Goal: Information Seeking & Learning: Learn about a topic

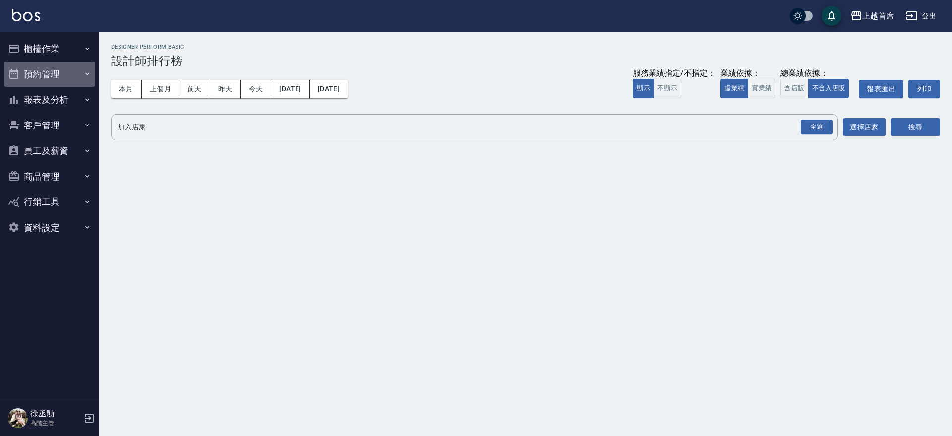
click at [89, 79] on button "預約管理" at bounding box center [49, 74] width 91 height 26
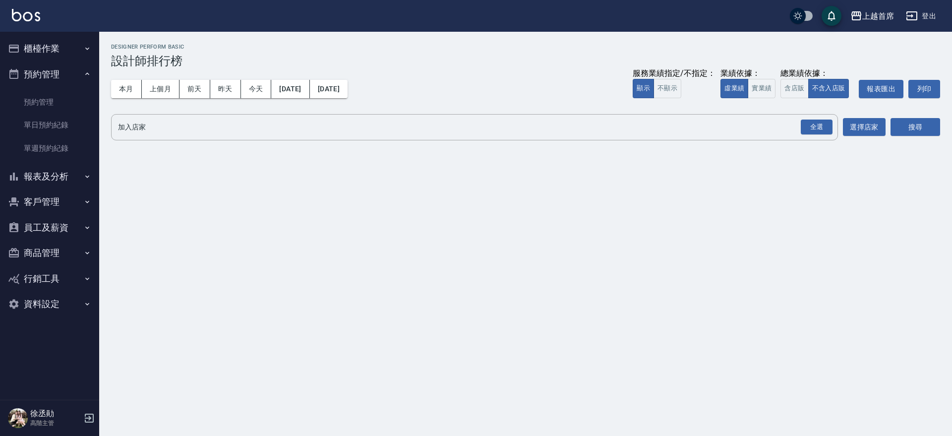
click at [94, 169] on button "報表及分析" at bounding box center [49, 177] width 91 height 26
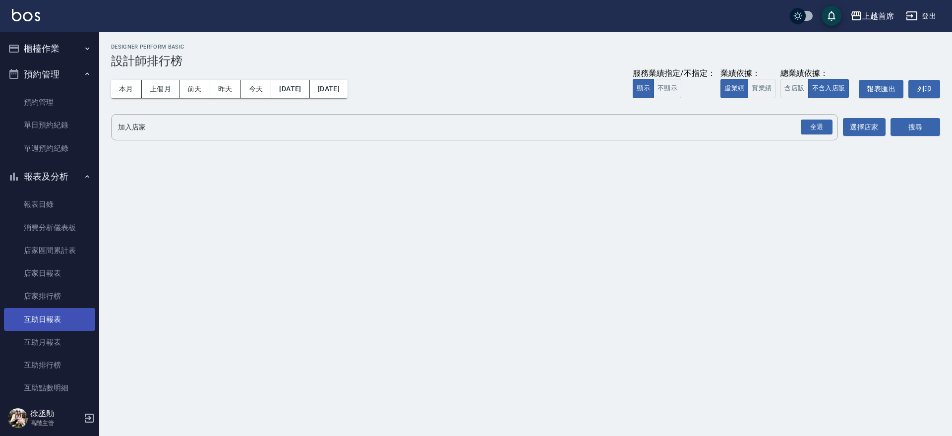
click at [61, 319] on link "互助日報表" at bounding box center [49, 319] width 91 height 23
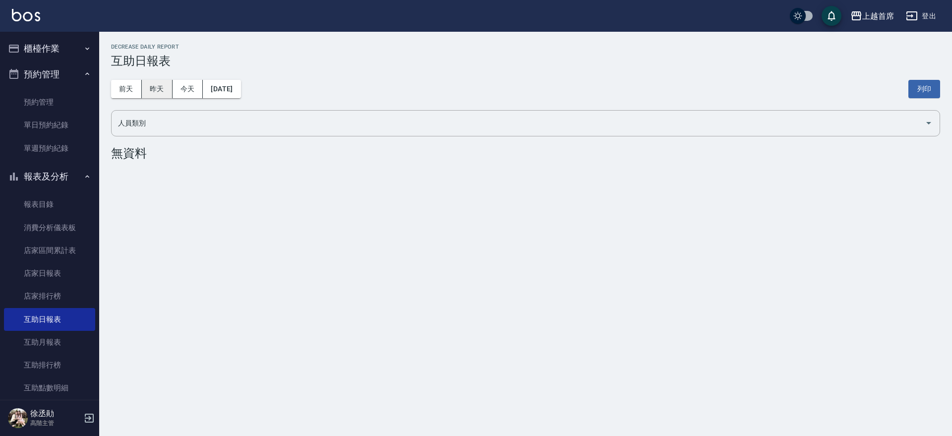
click at [151, 82] on button "昨天" at bounding box center [157, 89] width 31 height 18
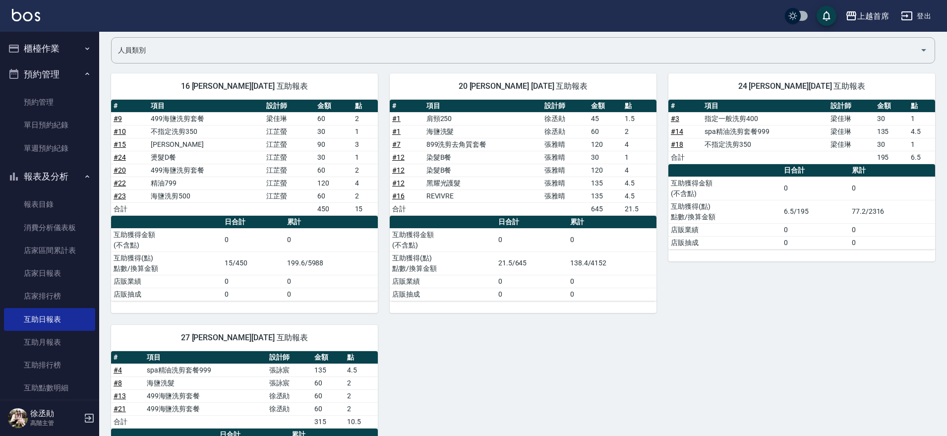
scroll to position [43, 0]
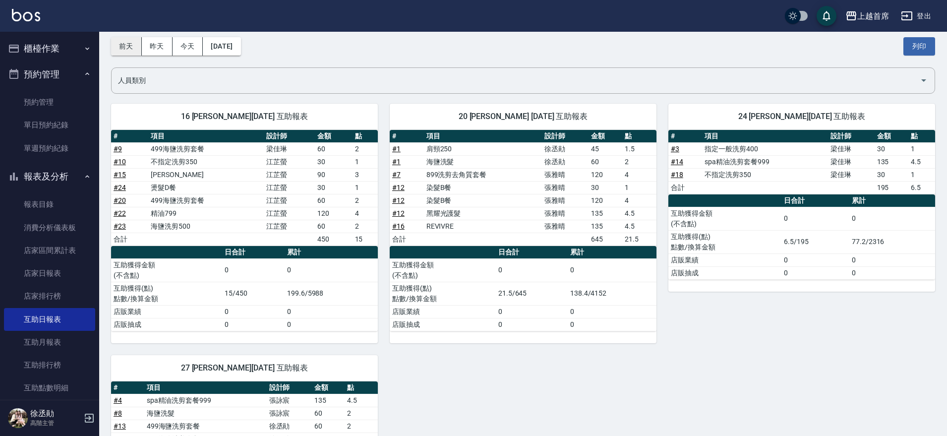
click at [132, 44] on button "前天" at bounding box center [126, 46] width 31 height 18
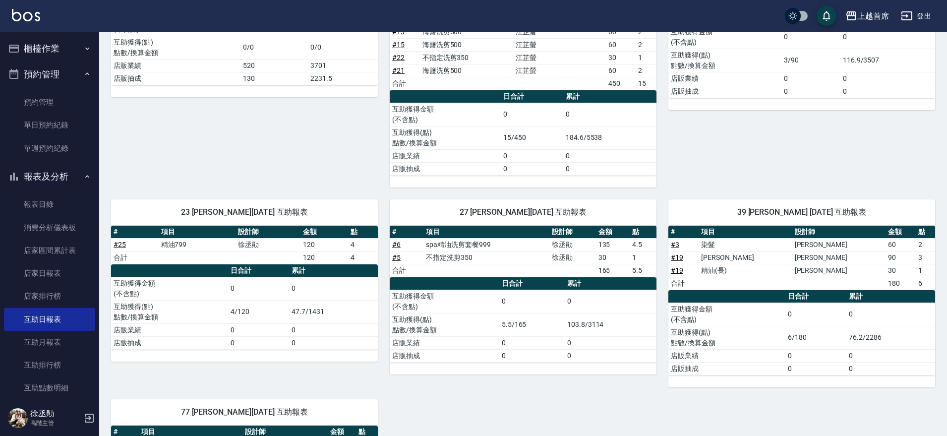
scroll to position [180, 0]
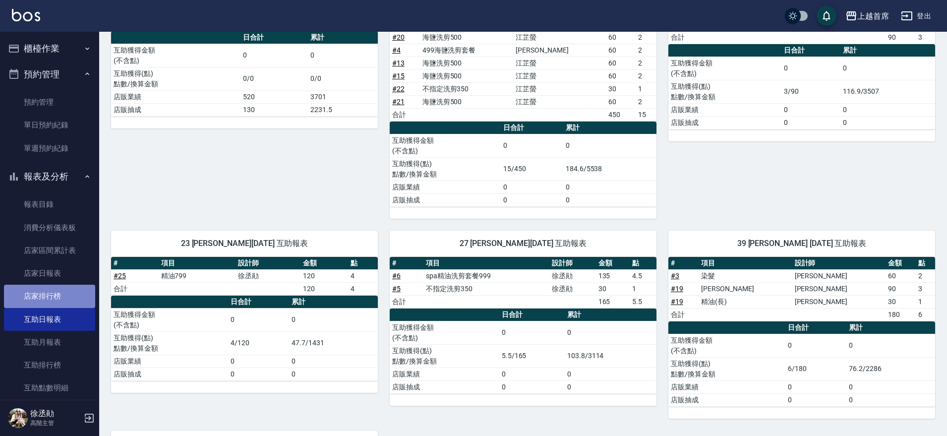
click at [52, 299] on link "店家排行榜" at bounding box center [49, 296] width 91 height 23
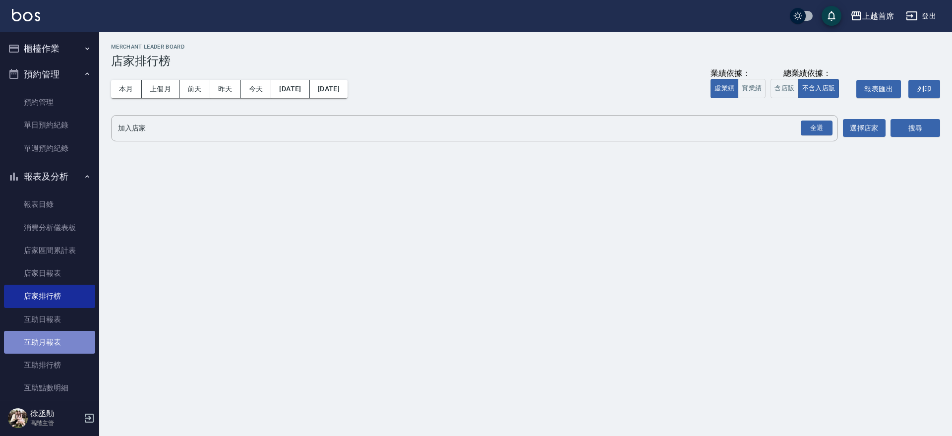
click at [58, 340] on link "互助月報表" at bounding box center [49, 342] width 91 height 23
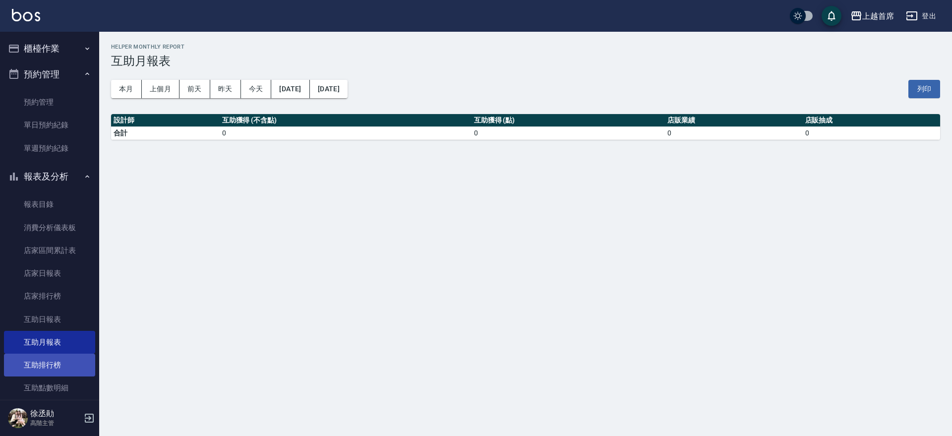
click at [59, 362] on link "互助排行榜" at bounding box center [49, 365] width 91 height 23
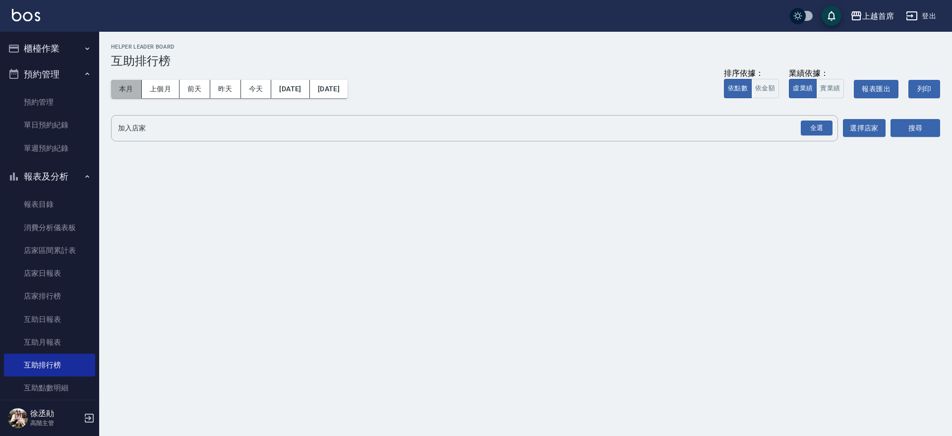
click at [120, 90] on button "本月" at bounding box center [126, 89] width 31 height 18
click at [811, 120] on div "全選" at bounding box center [817, 127] width 32 height 15
click at [911, 122] on button "搜尋" at bounding box center [916, 129] width 50 height 18
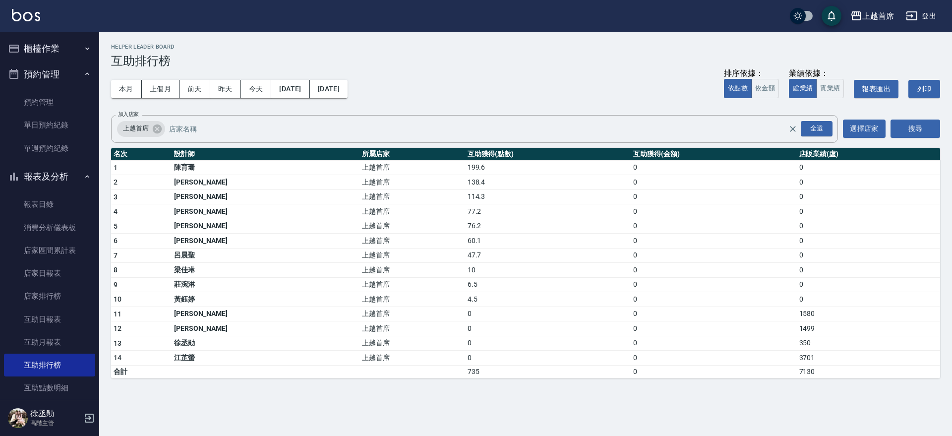
click at [70, 79] on button "預約管理" at bounding box center [49, 74] width 91 height 26
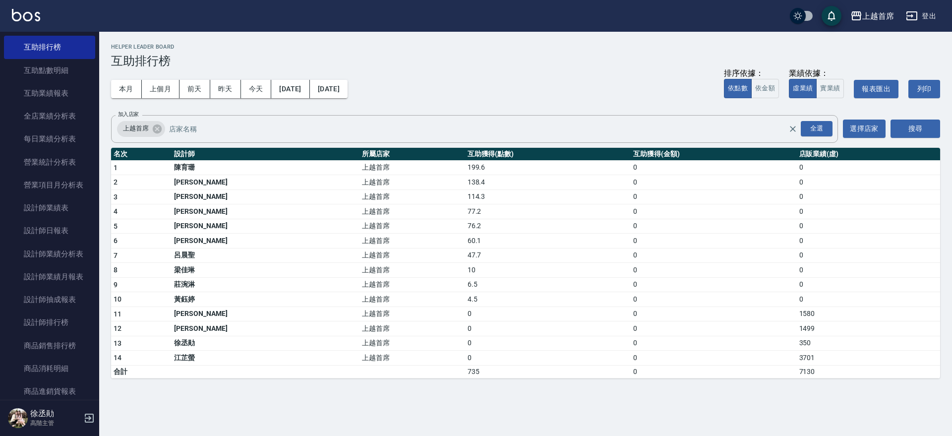
scroll to position [252, 0]
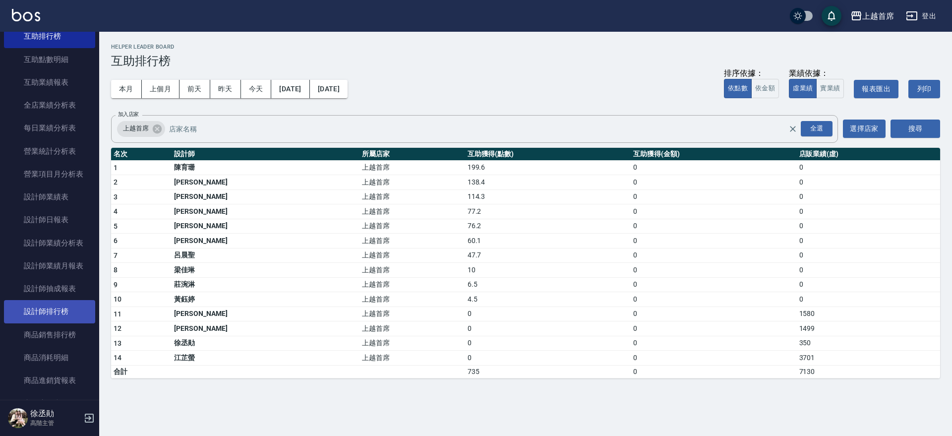
click at [56, 311] on link "設計師排行榜" at bounding box center [49, 311] width 91 height 23
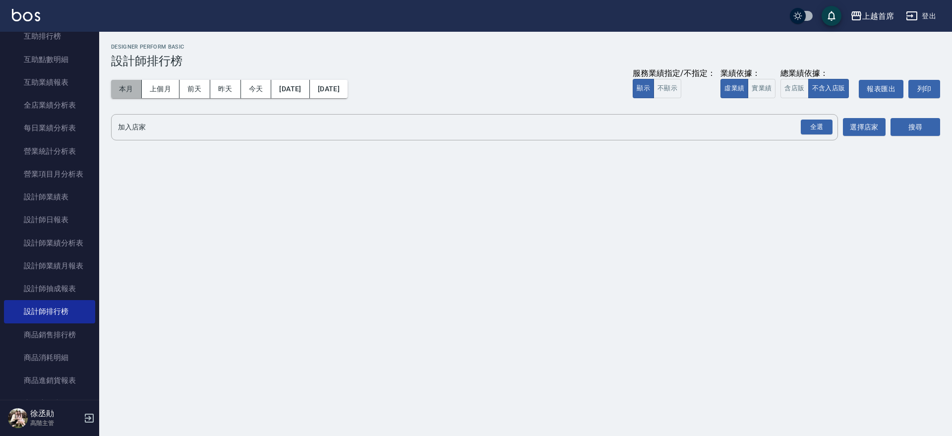
click at [130, 92] on button "本月" at bounding box center [126, 89] width 31 height 18
click at [774, 91] on button "實業績" at bounding box center [762, 88] width 28 height 19
click at [809, 125] on div "全選" at bounding box center [817, 127] width 32 height 15
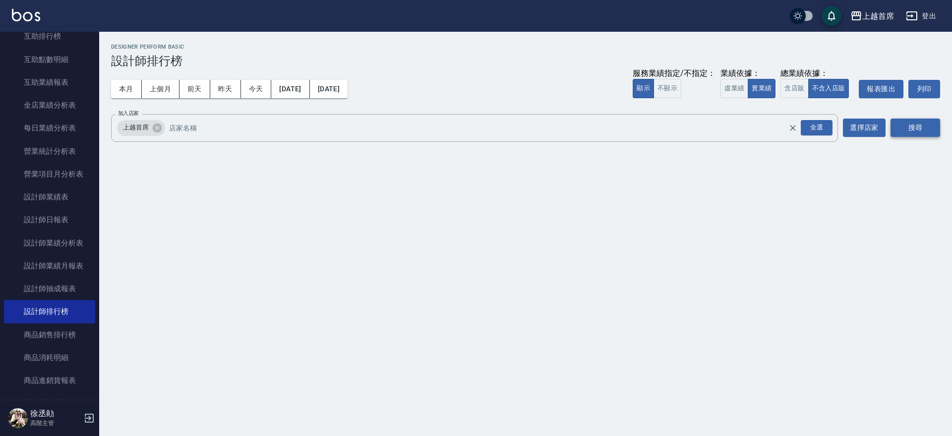
click at [898, 125] on button "搜尋" at bounding box center [916, 128] width 50 height 18
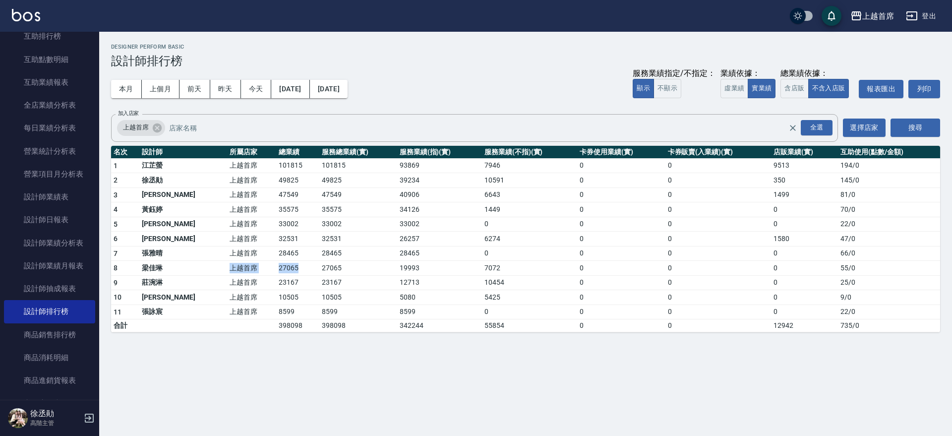
drag, startPoint x: 174, startPoint y: 264, endPoint x: 284, endPoint y: 270, distance: 110.2
click at [284, 270] on tr "8 梁佳琳 上越首席 27065 27065 19993 7072 0 0 0 55 / 0" at bounding box center [525, 268] width 829 height 15
click at [284, 270] on td "27065" at bounding box center [297, 268] width 43 height 15
drag, startPoint x: 231, startPoint y: 239, endPoint x: 286, endPoint y: 235, distance: 55.2
click at [286, 235] on tr "6 許婕妤 上越首席 32531 32531 26257 6274 0 0 1580 47 / 0" at bounding box center [525, 239] width 829 height 15
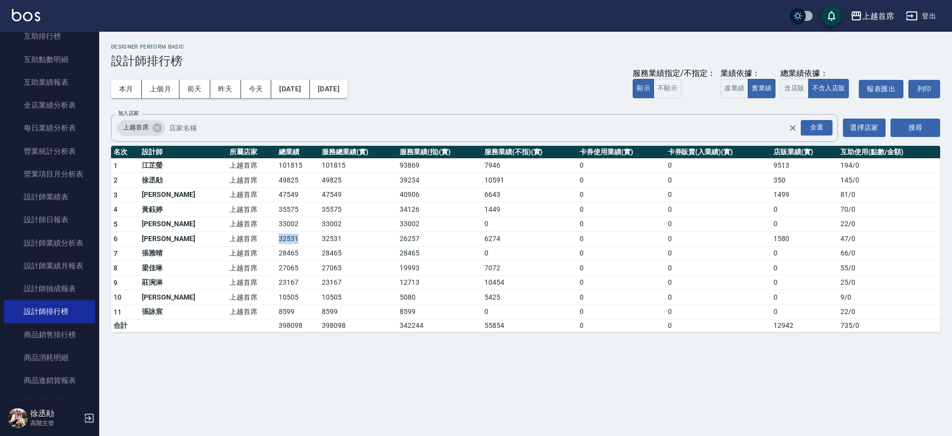
click at [286, 235] on td "32531" at bounding box center [297, 239] width 43 height 15
click at [222, 81] on button "昨天" at bounding box center [225, 89] width 31 height 18
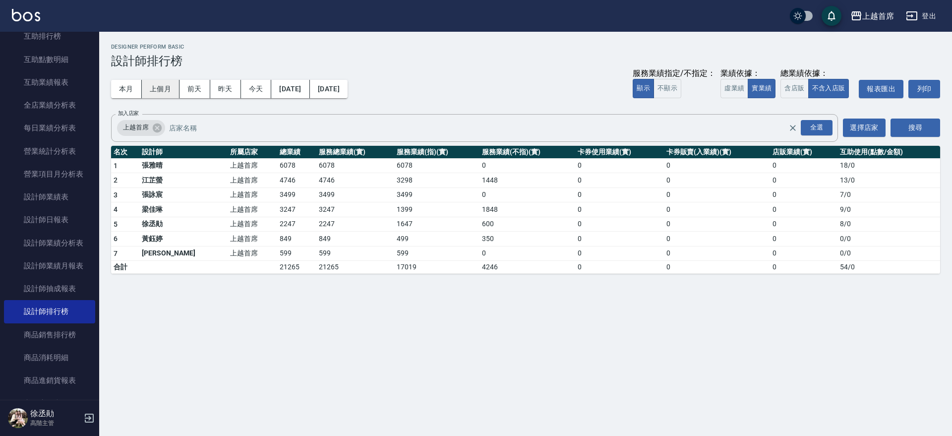
click at [156, 87] on button "上個月" at bounding box center [161, 89] width 38 height 18
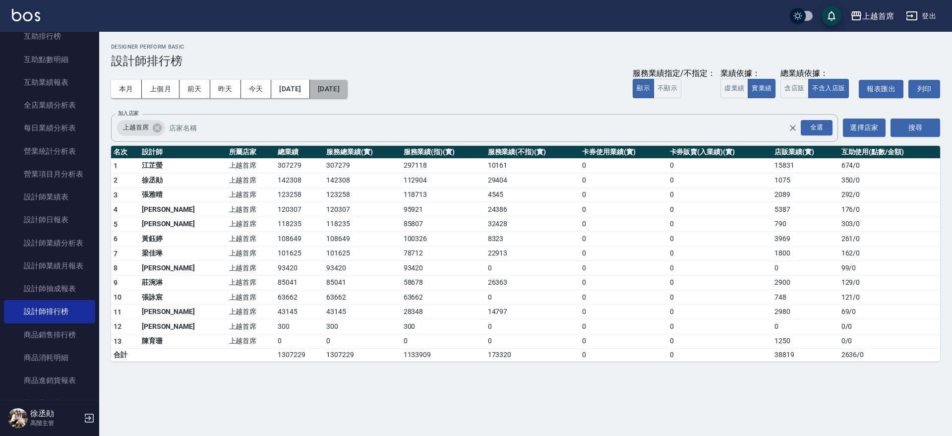
click at [348, 85] on button "2025/08/31" at bounding box center [329, 89] width 38 height 18
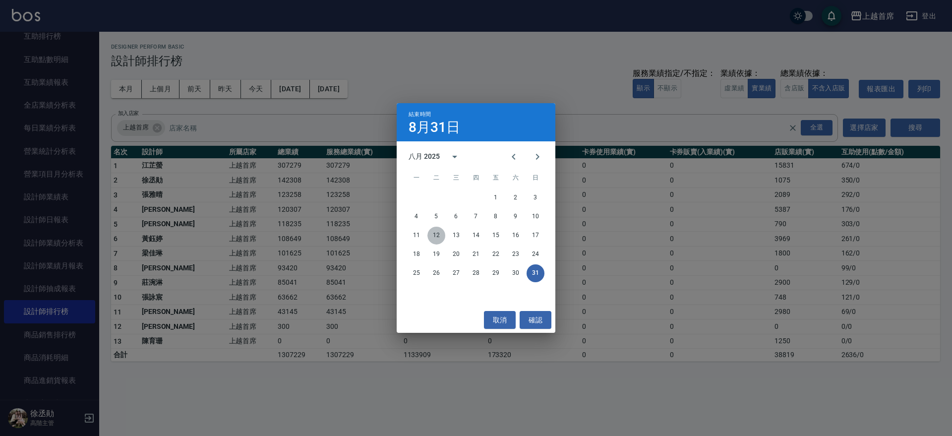
click at [436, 232] on button "12" at bounding box center [436, 236] width 18 height 18
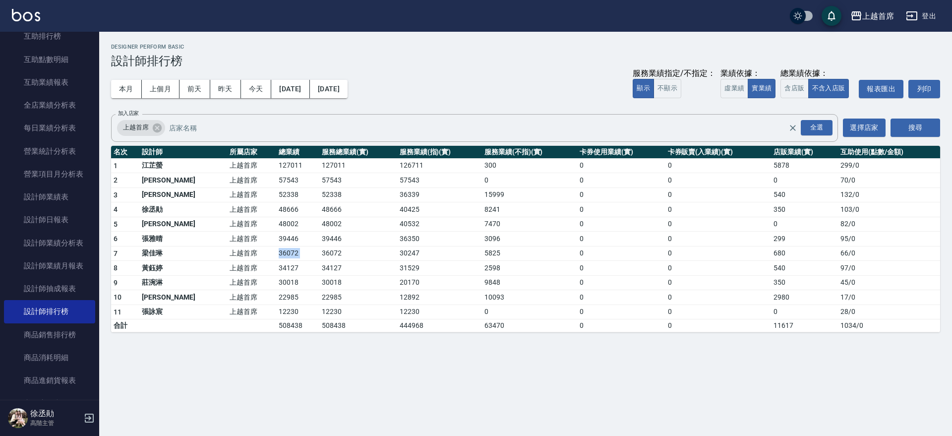
drag, startPoint x: 242, startPoint y: 249, endPoint x: 294, endPoint y: 256, distance: 51.6
click at [294, 256] on tr "7 梁佳琳 上越首席 36072 36072 30247 5825 0 0 680 66 / 0" at bounding box center [525, 253] width 829 height 15
click at [319, 256] on td "36072" at bounding box center [357, 253] width 77 height 15
click at [122, 86] on button "本月" at bounding box center [126, 89] width 31 height 18
click at [348, 86] on button "2025/09/30" at bounding box center [329, 89] width 38 height 18
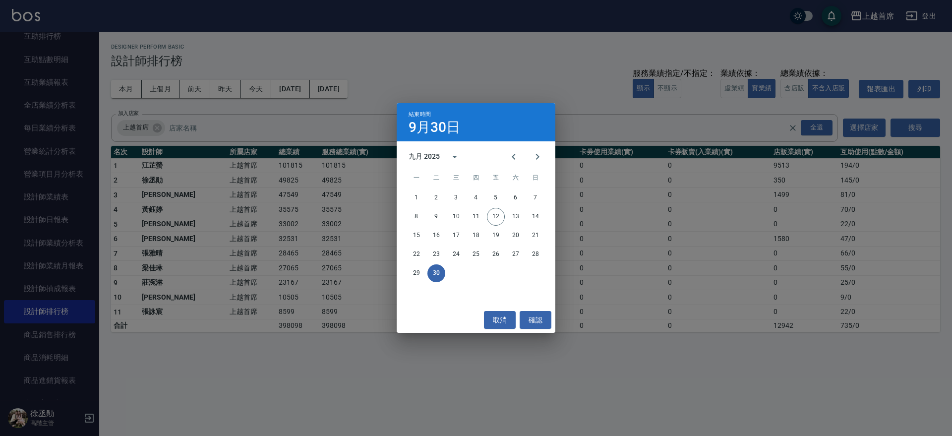
click at [456, 60] on div "結束時間 9月30日 九月 2025 一 二 三 四 五 六 日 1 2 3 4 5 6 7 8 9 10 11 12 13 14 15 16 17 18 1…" at bounding box center [476, 218] width 952 height 436
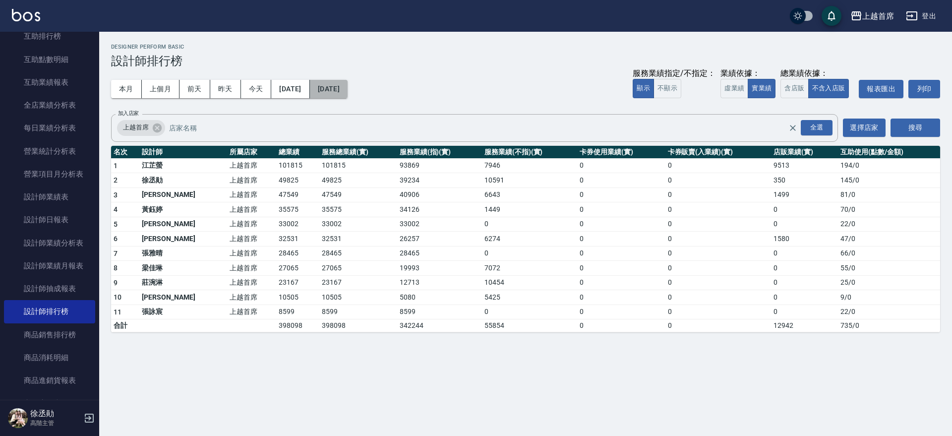
click at [346, 88] on button "2025/09/30" at bounding box center [329, 89] width 38 height 18
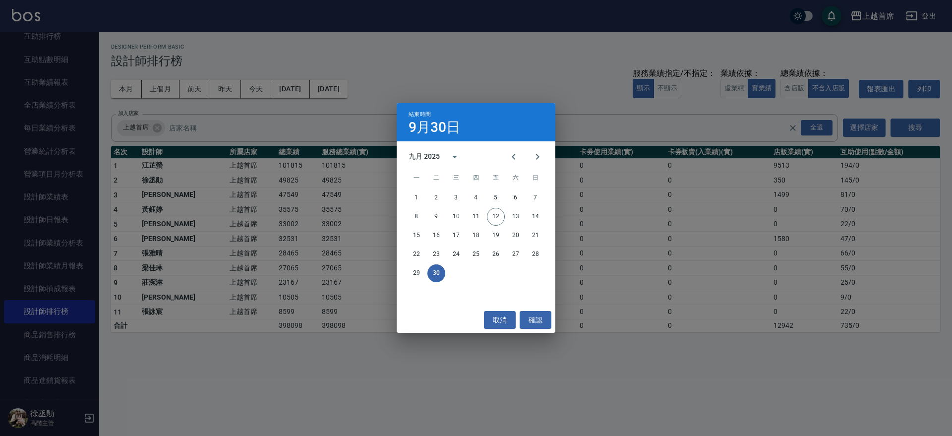
click at [393, 58] on div "結束時間 9月30日 九月 2025 一 二 三 四 五 六 日 1 2 3 4 5 6 7 8 9 10 11 12 13 14 15 16 17 18 1…" at bounding box center [476, 218] width 952 height 436
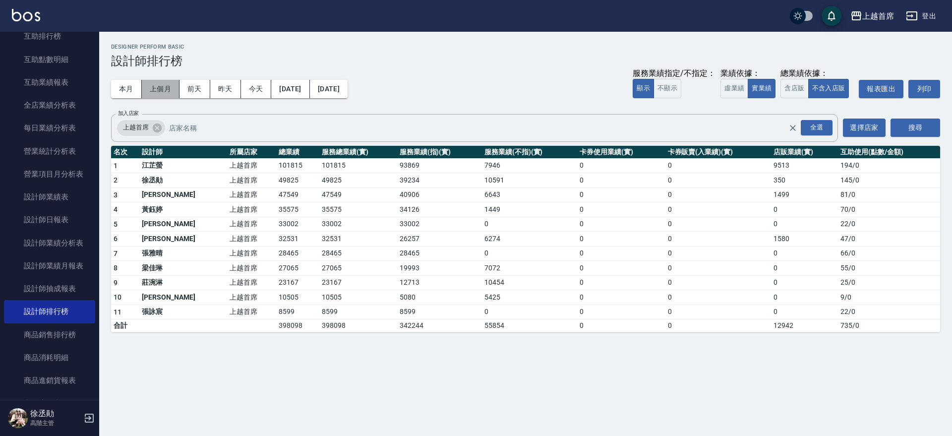
click at [155, 88] on button "上個月" at bounding box center [161, 89] width 38 height 18
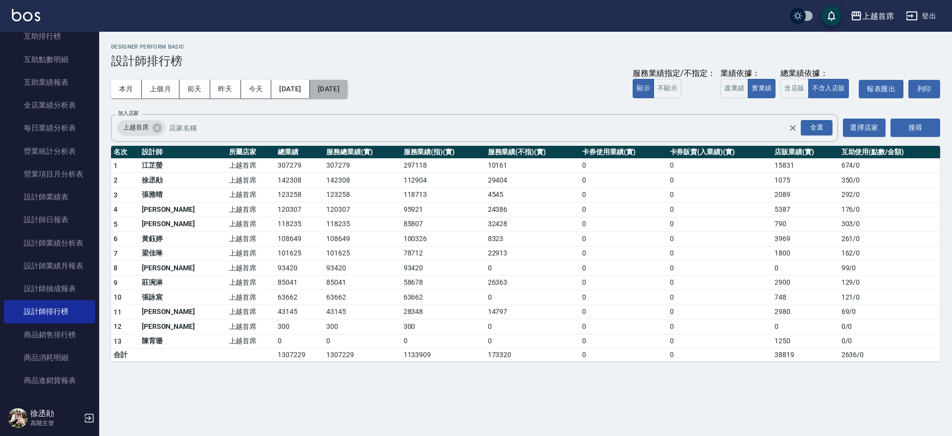
click at [348, 87] on button "2025/08/31" at bounding box center [329, 89] width 38 height 18
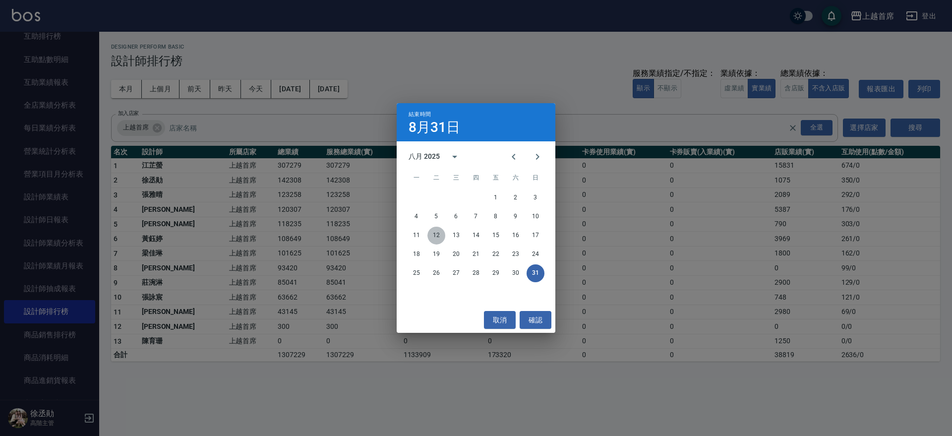
click at [443, 238] on button "12" at bounding box center [436, 236] width 18 height 18
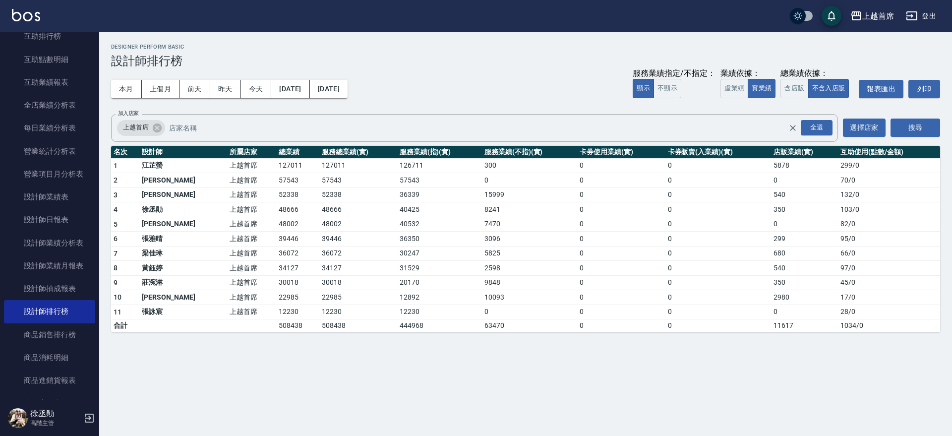
click at [102, 82] on div "上越首席 2025-08-01 - 2025-08-12 設計師排行榜 列印時間： 2025-09-12-13:06 Designer Perform Bas…" at bounding box center [525, 188] width 853 height 312
click at [172, 91] on button "上個月" at bounding box center [161, 89] width 38 height 18
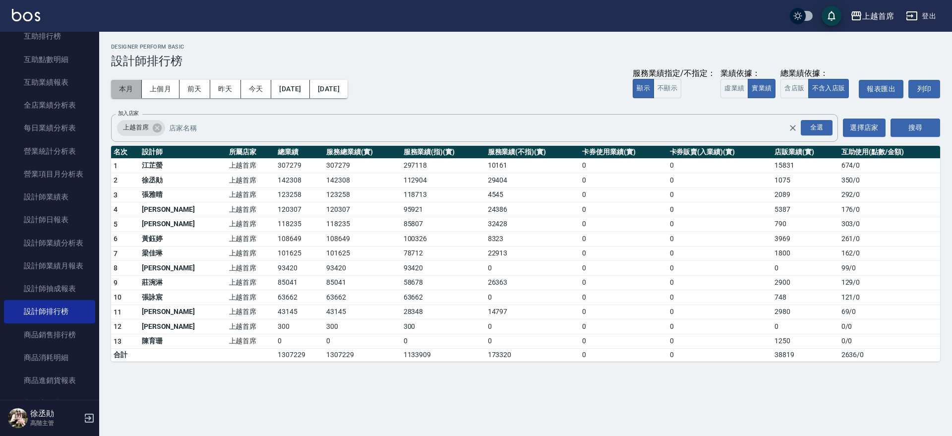
click at [128, 91] on button "本月" at bounding box center [126, 89] width 31 height 18
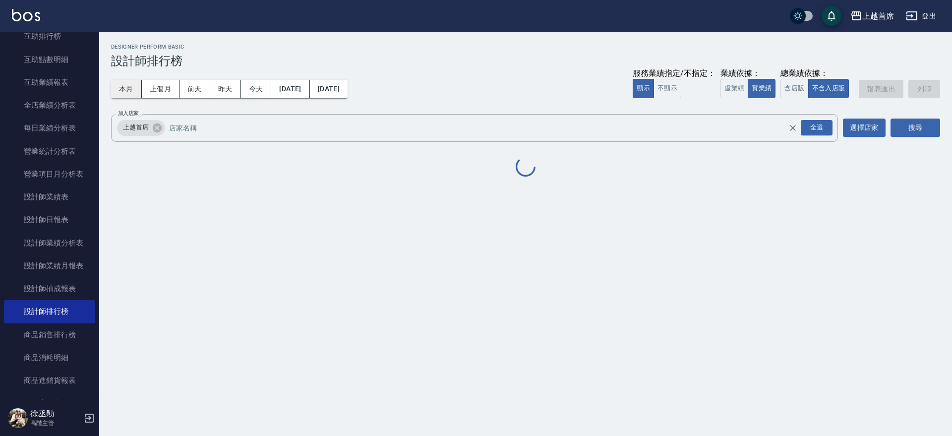
click at [128, 91] on button "本月" at bounding box center [126, 89] width 31 height 18
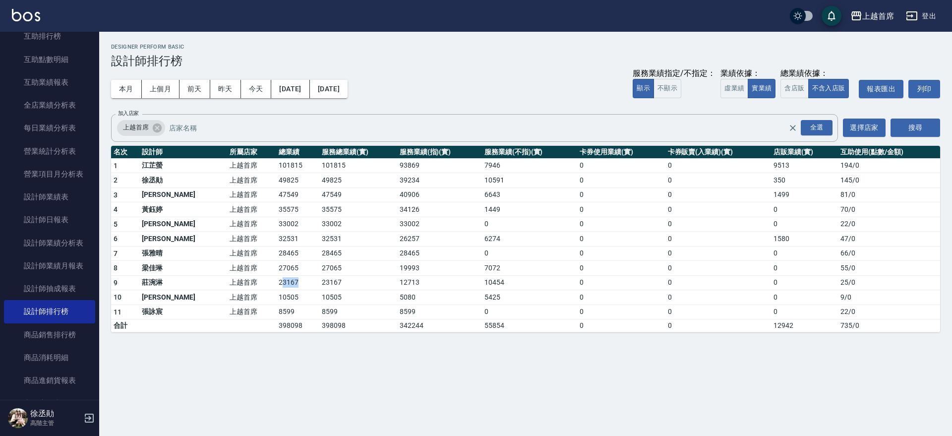
drag, startPoint x: 256, startPoint y: 284, endPoint x: 272, endPoint y: 282, distance: 16.6
click at [276, 282] on td "23167" at bounding box center [297, 282] width 43 height 15
click at [276, 280] on td "23167" at bounding box center [297, 282] width 43 height 15
drag, startPoint x: 271, startPoint y: 267, endPoint x: 240, endPoint y: 267, distance: 30.7
click at [240, 267] on tr "8 梁佳琳 上越首席 27065 27065 19993 7072 0 0 0 55 / 0" at bounding box center [525, 268] width 829 height 15
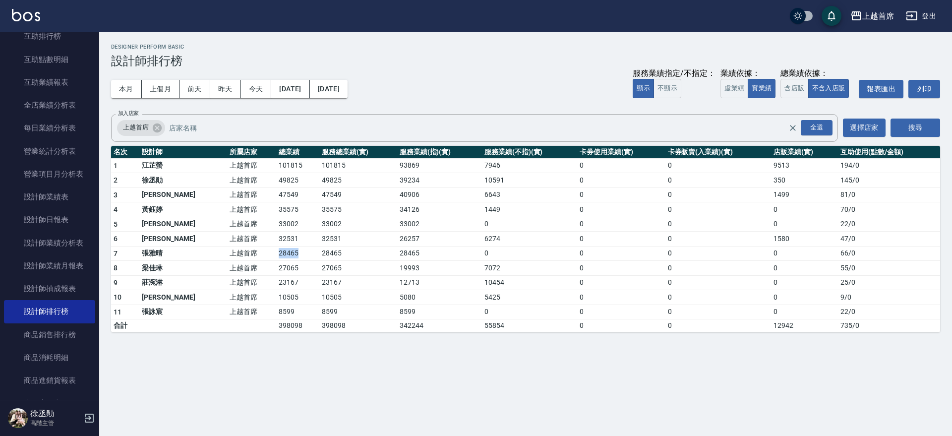
drag, startPoint x: 285, startPoint y: 254, endPoint x: 241, endPoint y: 258, distance: 43.8
click at [241, 258] on tr "7 張雅晴 上越首席 28465 28465 28465 0 0 0 0 66 / 0" at bounding box center [525, 253] width 829 height 15
click at [279, 238] on td "32531" at bounding box center [297, 239] width 43 height 15
drag, startPoint x: 279, startPoint y: 238, endPoint x: 240, endPoint y: 236, distance: 38.7
click at [240, 236] on tr "6 許婕妤 上越首席 32531 32531 26257 6274 0 0 1580 47 / 0" at bounding box center [525, 239] width 829 height 15
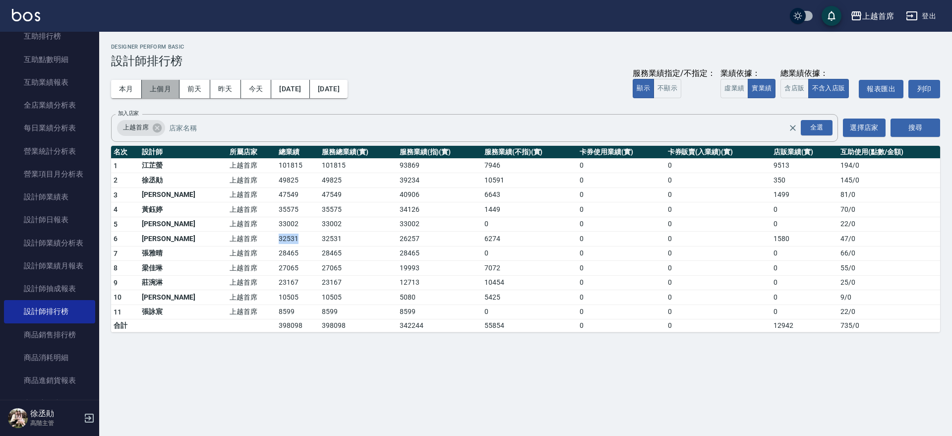
click at [154, 85] on button "上個月" at bounding box center [161, 89] width 38 height 18
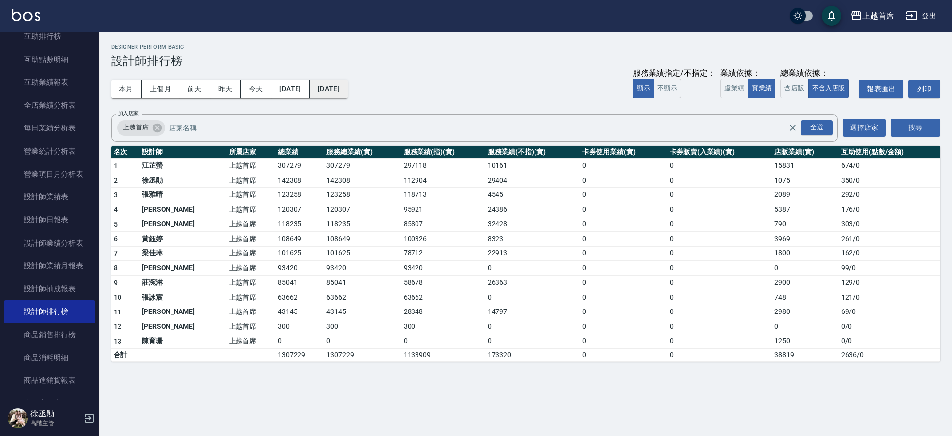
click at [348, 88] on button "2025/08/31" at bounding box center [329, 89] width 38 height 18
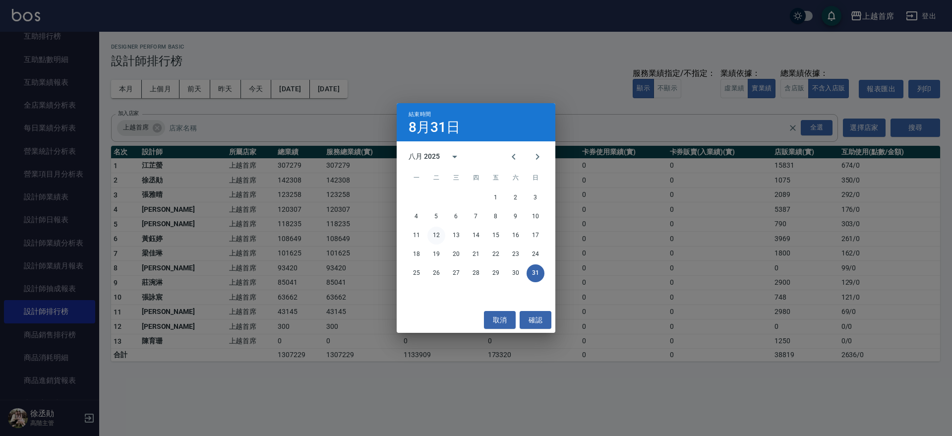
click at [433, 235] on button "12" at bounding box center [436, 236] width 18 height 18
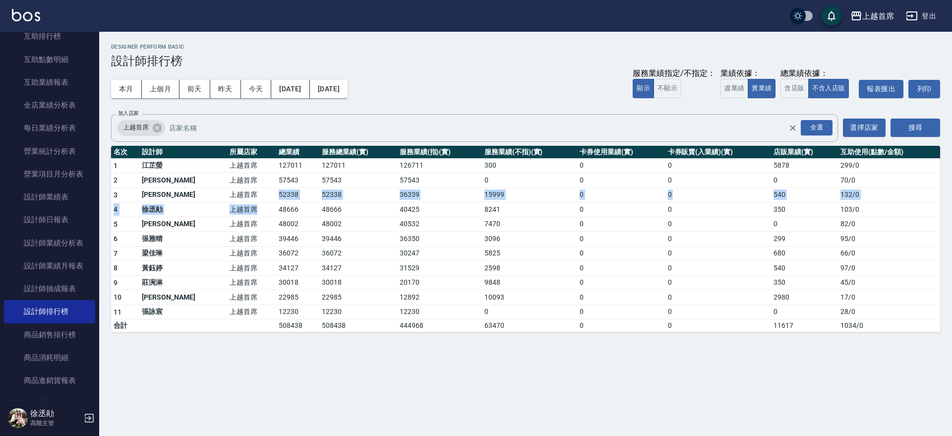
drag, startPoint x: 234, startPoint y: 197, endPoint x: 255, endPoint y: 206, distance: 23.4
click at [253, 206] on tbody "1 江芷螢 上越首席 127011 127011 126711 300 0 0 5878 299 / 0 2 謝凉好 上越首席 57543 57543 575…" at bounding box center [525, 245] width 829 height 174
click at [276, 206] on td "48666" at bounding box center [297, 209] width 43 height 15
drag, startPoint x: 246, startPoint y: 205, endPoint x: 284, endPoint y: 210, distance: 37.9
click at [284, 210] on tr "4 徐丞勛 上越首席 48666 48666 40425 8241 0 0 350 103 / 0" at bounding box center [525, 209] width 829 height 15
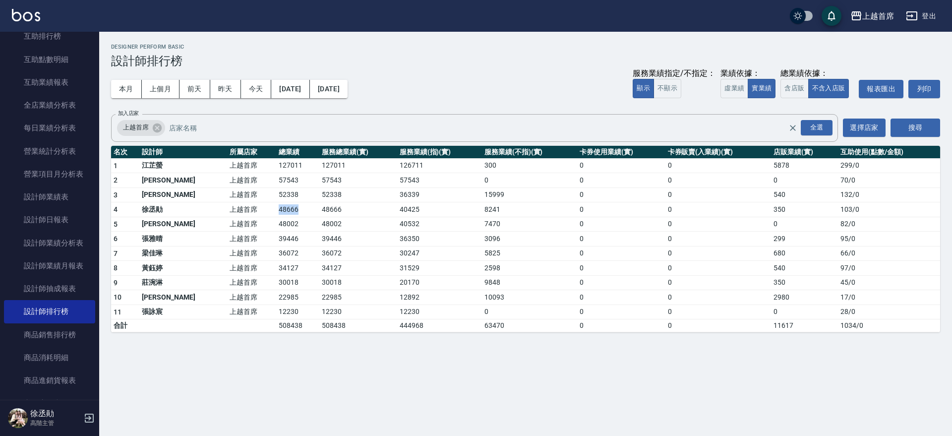
click at [284, 210] on td "48666" at bounding box center [297, 209] width 43 height 15
click at [123, 88] on button "本月" at bounding box center [126, 89] width 31 height 18
click at [130, 90] on button "本月" at bounding box center [126, 89] width 31 height 18
click at [952, 295] on div "上越首席 2025-09-01 - 2025-09-30 設計師排行榜 列印時間： 2025-09-12-13:08 Designer Perform Bas…" at bounding box center [525, 188] width 853 height 312
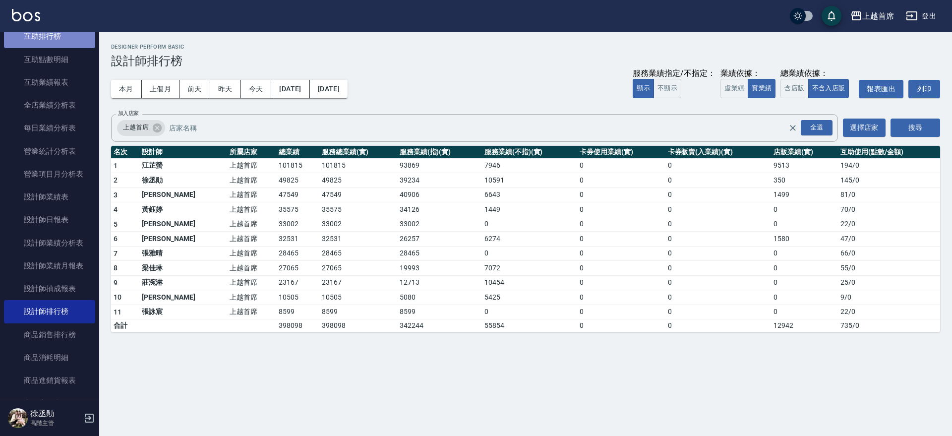
click at [60, 38] on link "互助排行榜" at bounding box center [49, 36] width 91 height 23
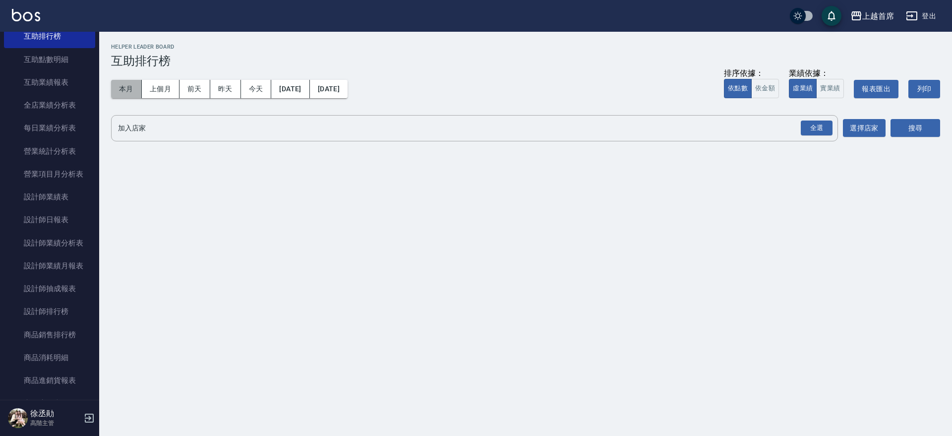
click at [116, 89] on button "本月" at bounding box center [126, 89] width 31 height 18
drag, startPoint x: 818, startPoint y: 124, endPoint x: 876, endPoint y: 121, distance: 58.1
click at [825, 124] on div "全選" at bounding box center [817, 127] width 32 height 15
click at [907, 120] on button "搜尋" at bounding box center [916, 129] width 50 height 18
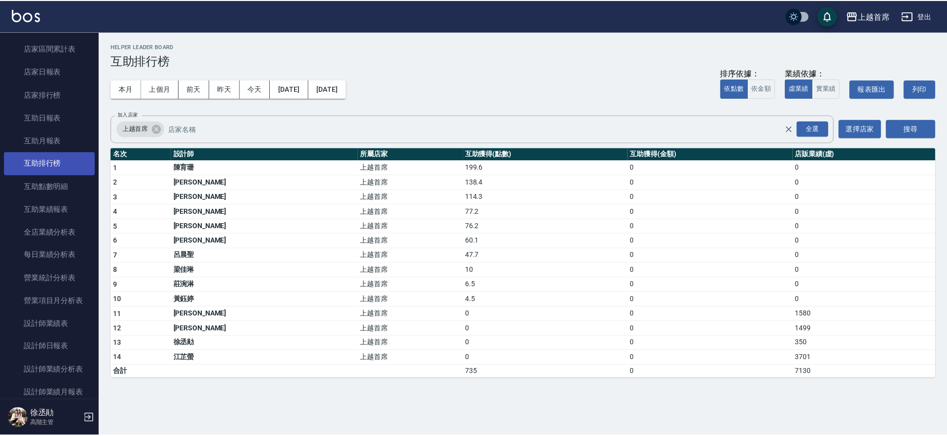
scroll to position [62, 0]
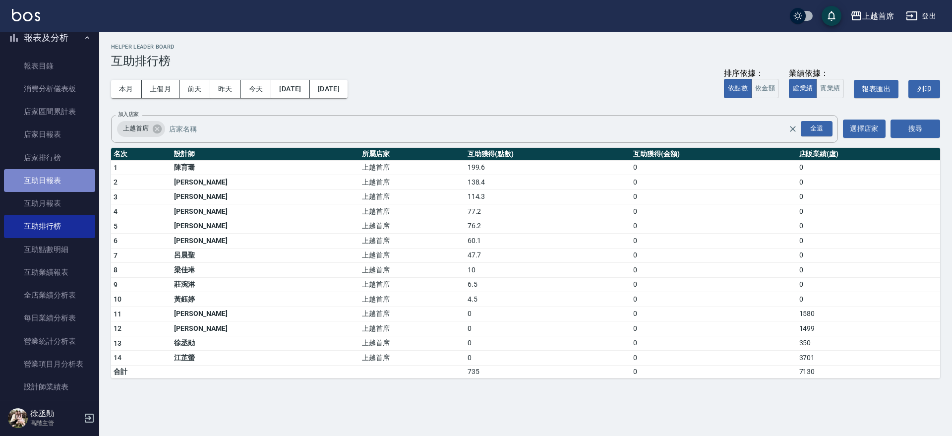
click at [77, 186] on link "互助日報表" at bounding box center [49, 180] width 91 height 23
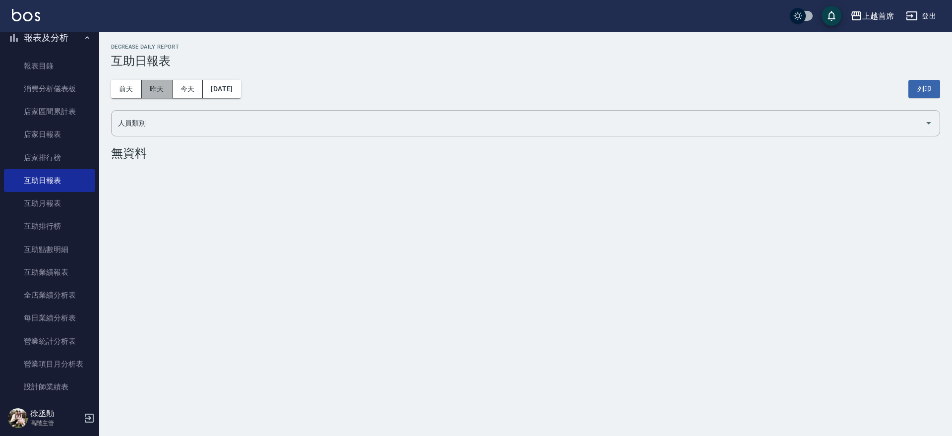
click at [151, 89] on button "昨天" at bounding box center [157, 89] width 31 height 18
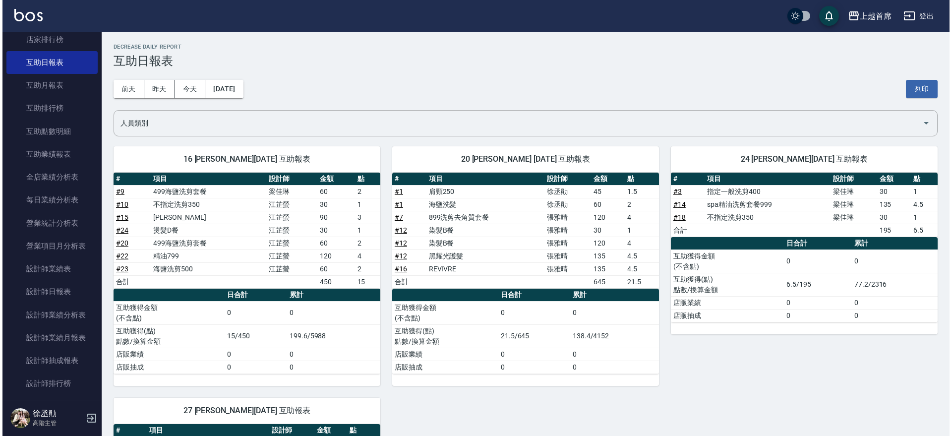
scroll to position [177, 0]
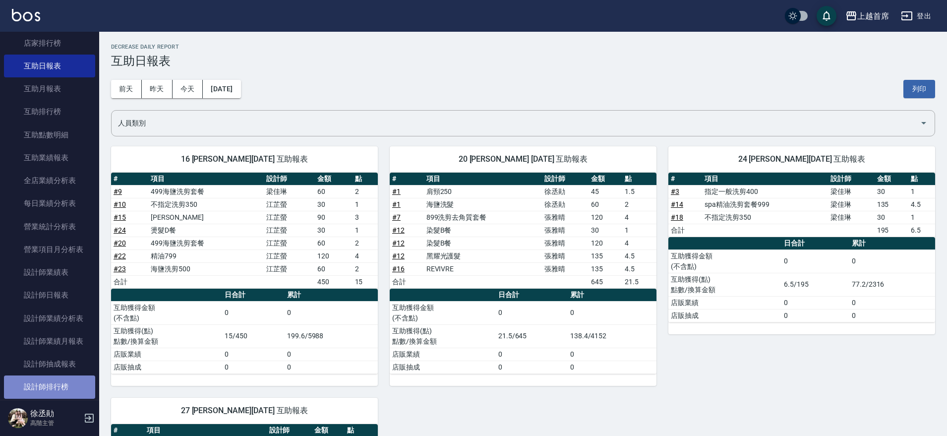
click at [70, 387] on link "設計師排行榜" at bounding box center [49, 386] width 91 height 23
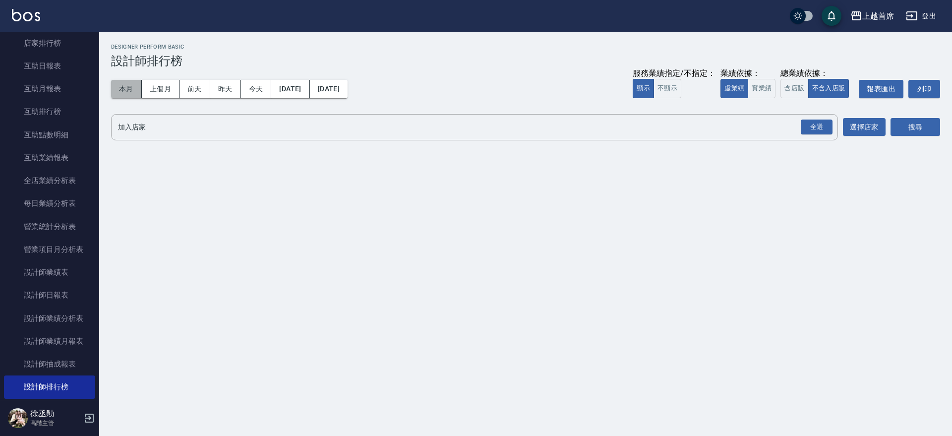
click at [128, 81] on button "本月" at bounding box center [126, 89] width 31 height 18
drag, startPoint x: 812, startPoint y: 126, endPoint x: 850, endPoint y: 124, distance: 38.7
click at [812, 124] on div "全選" at bounding box center [817, 127] width 32 height 15
click at [921, 121] on button "搜尋" at bounding box center [916, 128] width 50 height 18
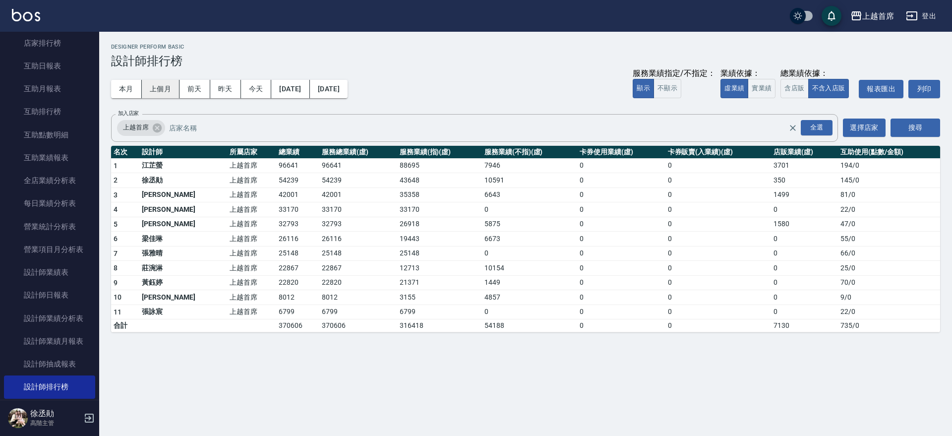
click at [168, 94] on button "上個月" at bounding box center [161, 89] width 38 height 18
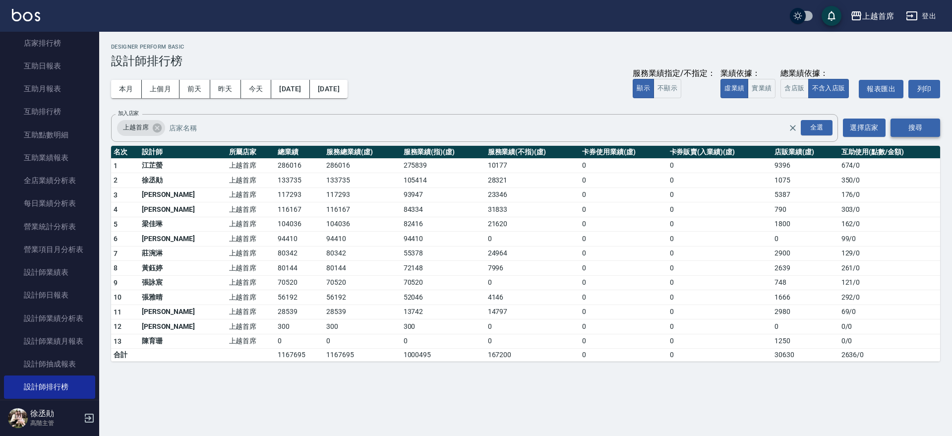
drag, startPoint x: 814, startPoint y: 127, endPoint x: 929, endPoint y: 131, distance: 115.6
click at [816, 130] on div "全選" at bounding box center [817, 127] width 32 height 15
drag, startPoint x: 926, startPoint y: 125, endPoint x: 926, endPoint y: 132, distance: 6.4
click at [926, 126] on button "搜尋" at bounding box center [916, 128] width 50 height 18
drag, startPoint x: 144, startPoint y: 285, endPoint x: 801, endPoint y: 286, distance: 657.0
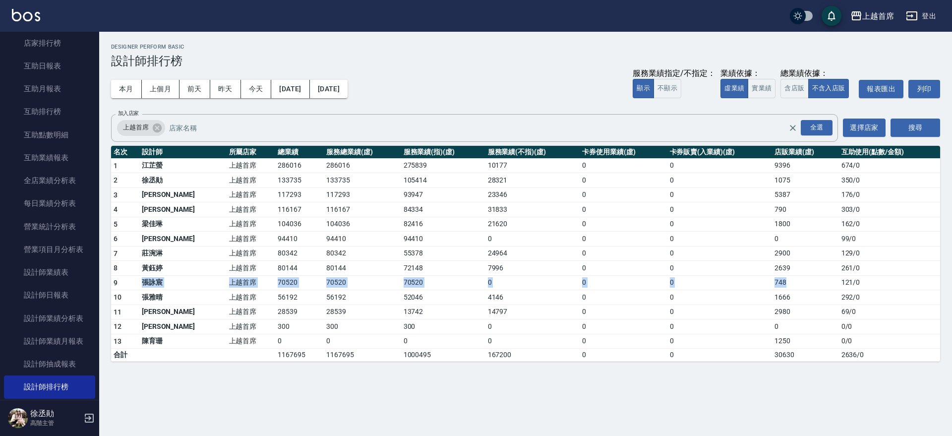
click at [801, 286] on tr "9 張詠宸 上越首席 70520 70520 70520 0 0 0 748 121 / 0" at bounding box center [525, 282] width 829 height 15
click at [864, 307] on td "69 / 0" at bounding box center [889, 311] width 101 height 15
drag, startPoint x: 838, startPoint y: 280, endPoint x: 854, endPoint y: 289, distance: 17.8
click at [854, 289] on td "121 / 0" at bounding box center [889, 282] width 101 height 15
click at [906, 261] on td "261 / 0" at bounding box center [889, 268] width 101 height 15
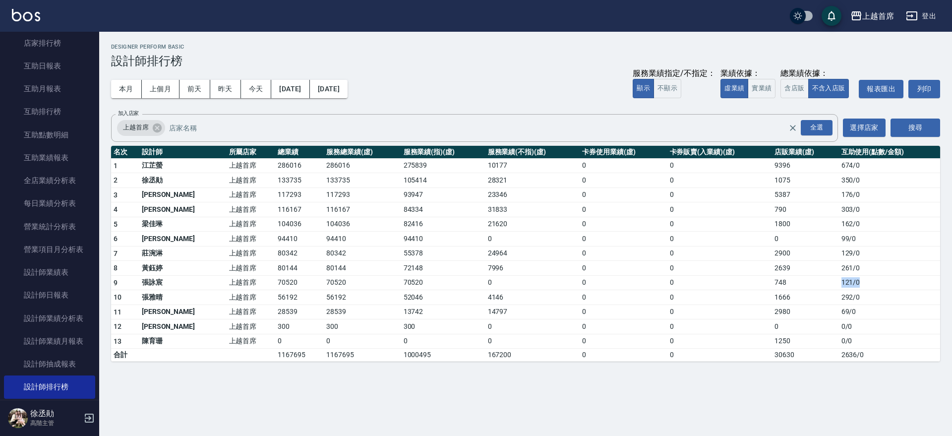
drag, startPoint x: 833, startPoint y: 280, endPoint x: 871, endPoint y: 286, distance: 39.1
click at [871, 286] on tr "9 張詠宸 上越首席 70520 70520 70520 0 0 0 748 121 / 0" at bounding box center [525, 282] width 829 height 15
click at [871, 286] on td "121 / 0" at bounding box center [889, 282] width 101 height 15
drag, startPoint x: 132, startPoint y: 222, endPoint x: 905, endPoint y: 197, distance: 773.4
click at [905, 197] on tbody "1 江芷螢 上越首席 286016 286016 275839 10177 0 0 9396 674 / 0 2 徐丞勛 上越首席 133735 133735…" at bounding box center [525, 259] width 829 height 203
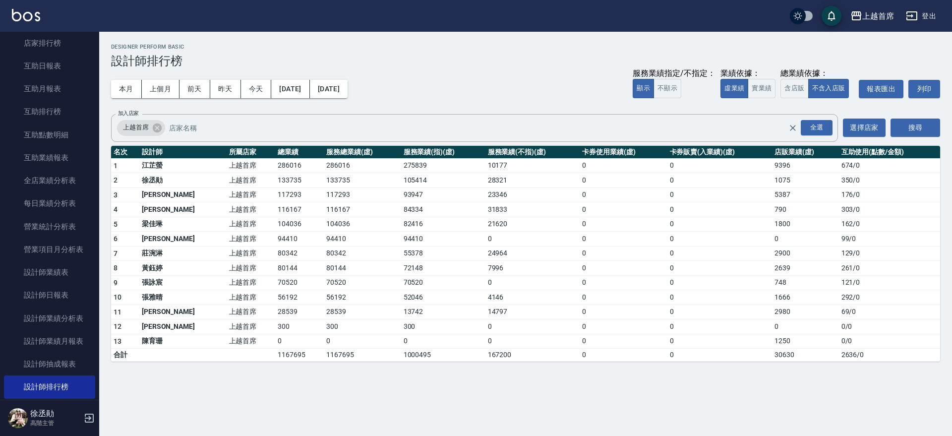
click at [935, 238] on td "99 / 0" at bounding box center [889, 239] width 101 height 15
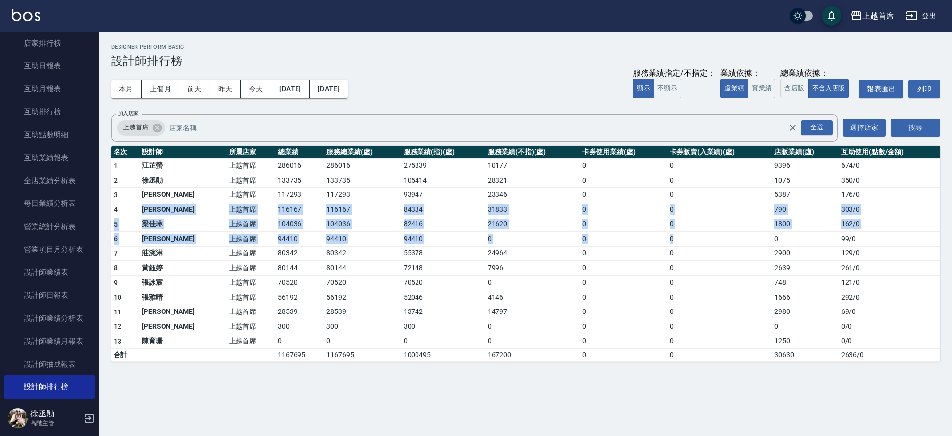
drag, startPoint x: 128, startPoint y: 206, endPoint x: 709, endPoint y: 239, distance: 581.1
click at [709, 239] on tbody "1 江芷螢 上越首席 286016 286016 275839 10177 0 0 9396 674 / 0 2 徐丞勛 上越首席 133735 133735…" at bounding box center [525, 259] width 829 height 203
click at [816, 215] on td "790" at bounding box center [805, 209] width 66 height 15
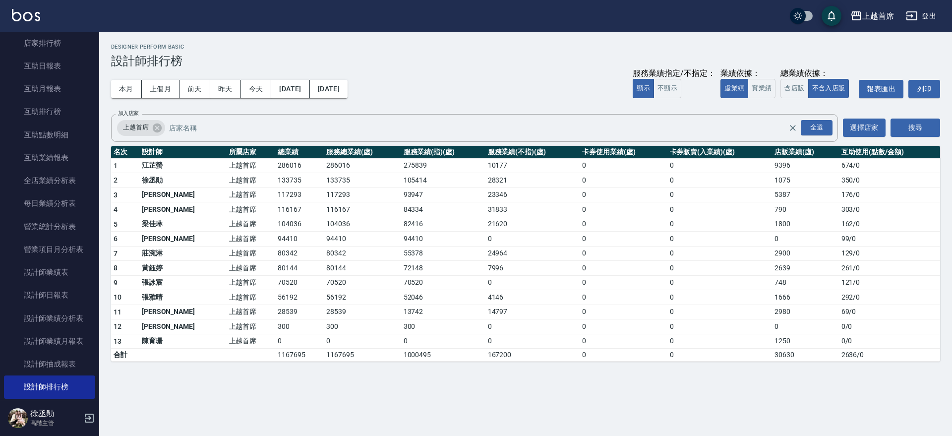
click at [783, 222] on td "1800" at bounding box center [805, 224] width 66 height 15
drag, startPoint x: 834, startPoint y: 212, endPoint x: 874, endPoint y: 202, distance: 41.3
click at [874, 202] on tr "4 徐雅歆 上越首席 116167 116167 84334 31833 0 0 790 303 / 0" at bounding box center [525, 209] width 829 height 15
drag, startPoint x: 824, startPoint y: 197, endPoint x: 874, endPoint y: 196, distance: 50.6
click at [874, 196] on tr "3 許婕妤 上越首席 117293 117293 93947 23346 0 0 5387 176 / 0" at bounding box center [525, 194] width 829 height 15
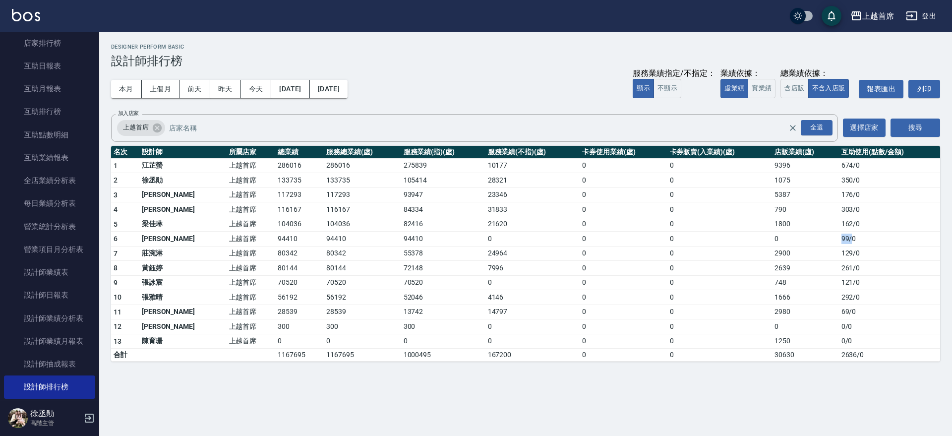
drag, startPoint x: 848, startPoint y: 237, endPoint x: 836, endPoint y: 232, distance: 13.5
click at [839, 232] on td "99 / 0" at bounding box center [889, 239] width 101 height 15
click at [849, 262] on td "261 / 0" at bounding box center [889, 268] width 101 height 15
click at [122, 87] on button "本月" at bounding box center [126, 89] width 31 height 18
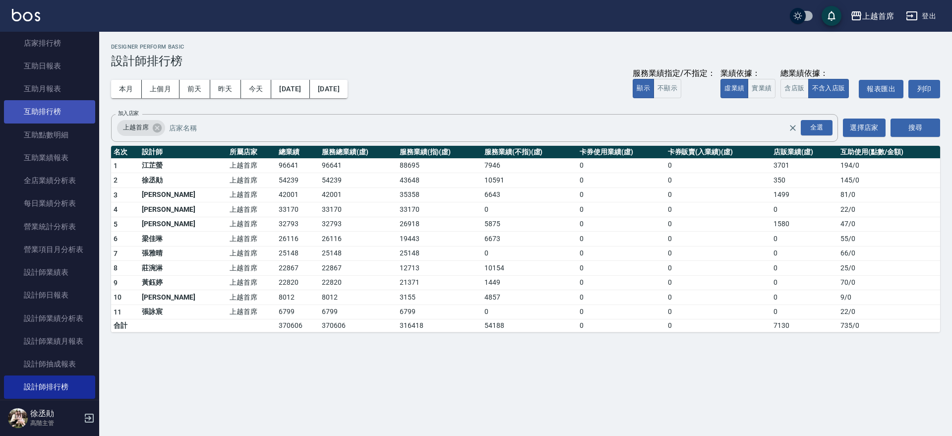
click at [54, 109] on link "互助排行榜" at bounding box center [49, 111] width 91 height 23
